Goal: Book appointment/travel/reservation

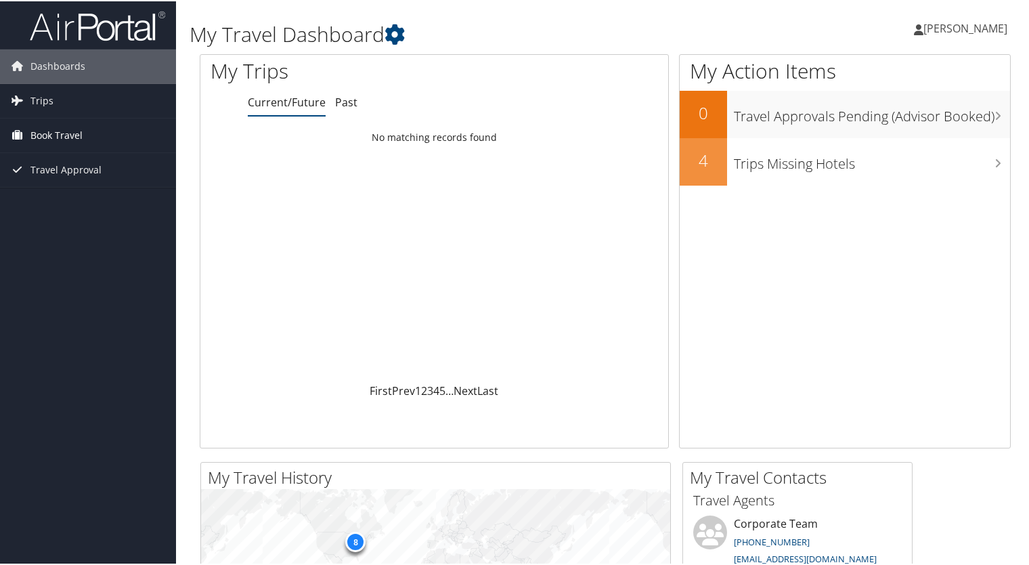
click at [47, 133] on span "Book Travel" at bounding box center [56, 134] width 52 height 34
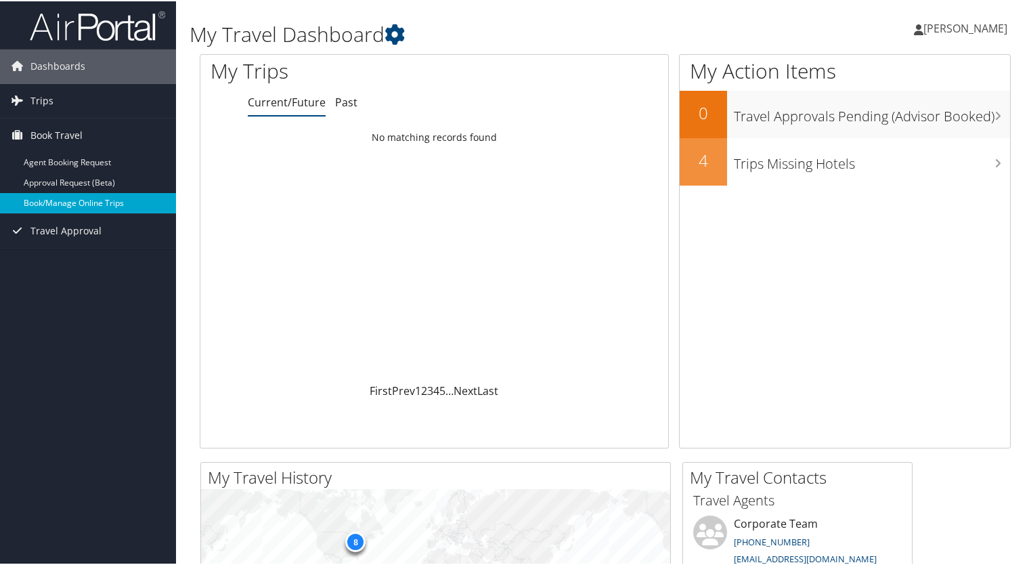
click at [81, 202] on link "Book/Manage Online Trips" at bounding box center [88, 202] width 176 height 20
